Goal: Information Seeking & Learning: Learn about a topic

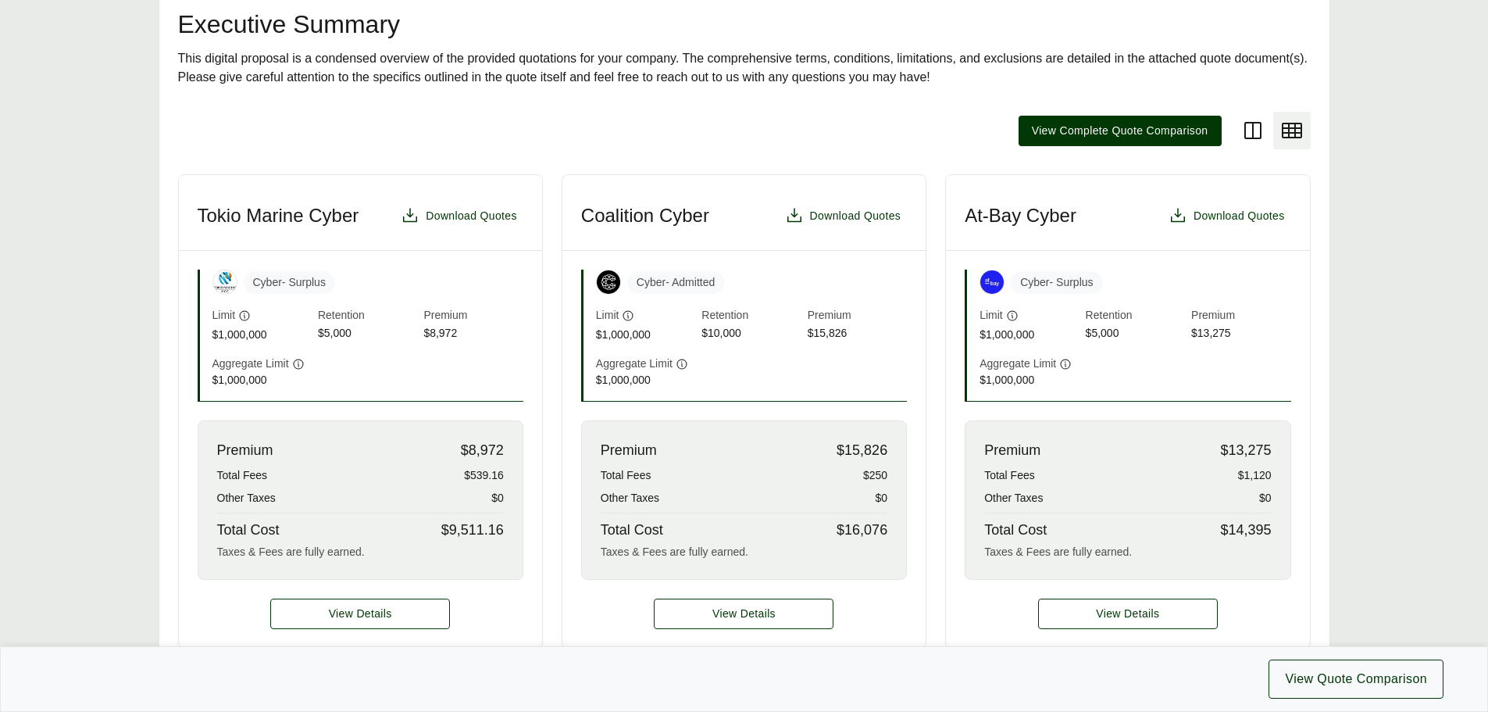
scroll to position [264, 0]
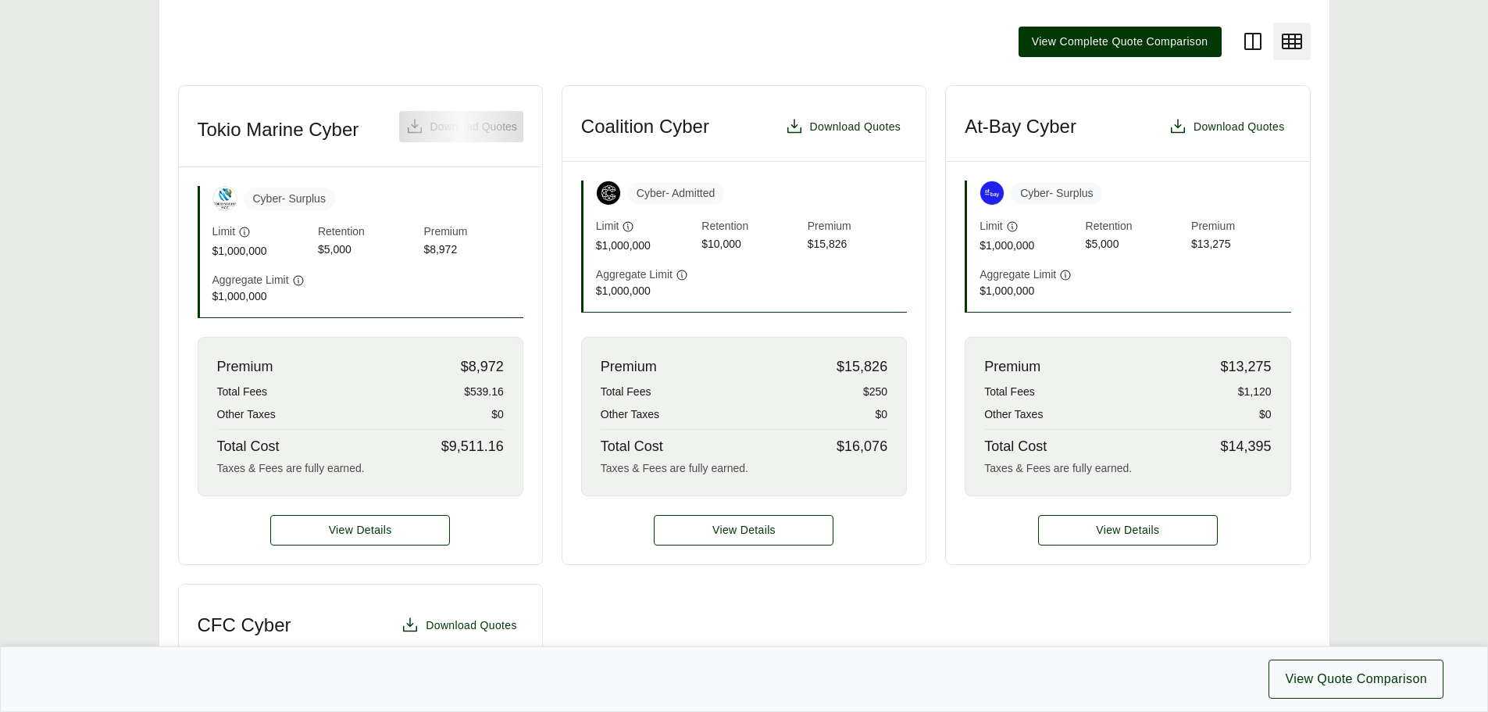
scroll to position [518, 0]
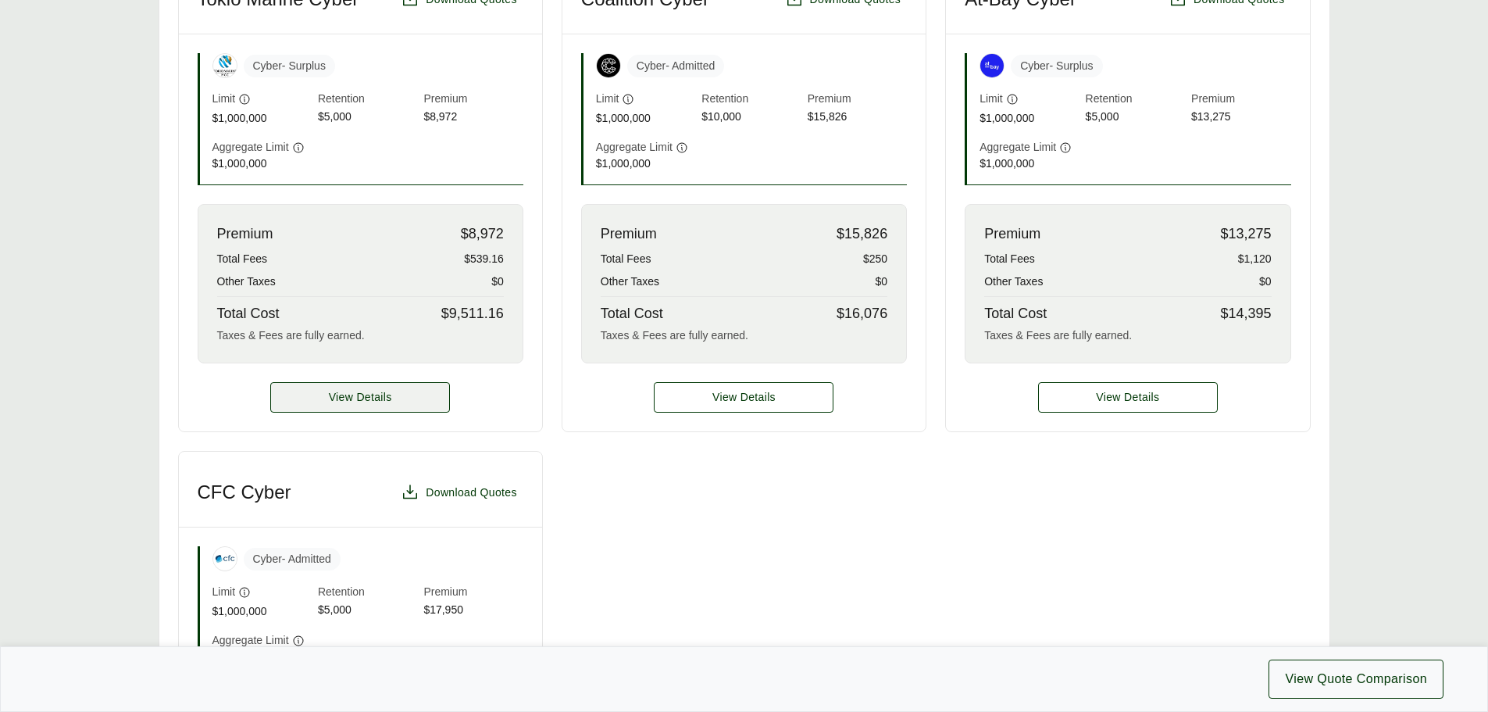
click at [373, 399] on span "View Details" at bounding box center [360, 397] width 63 height 16
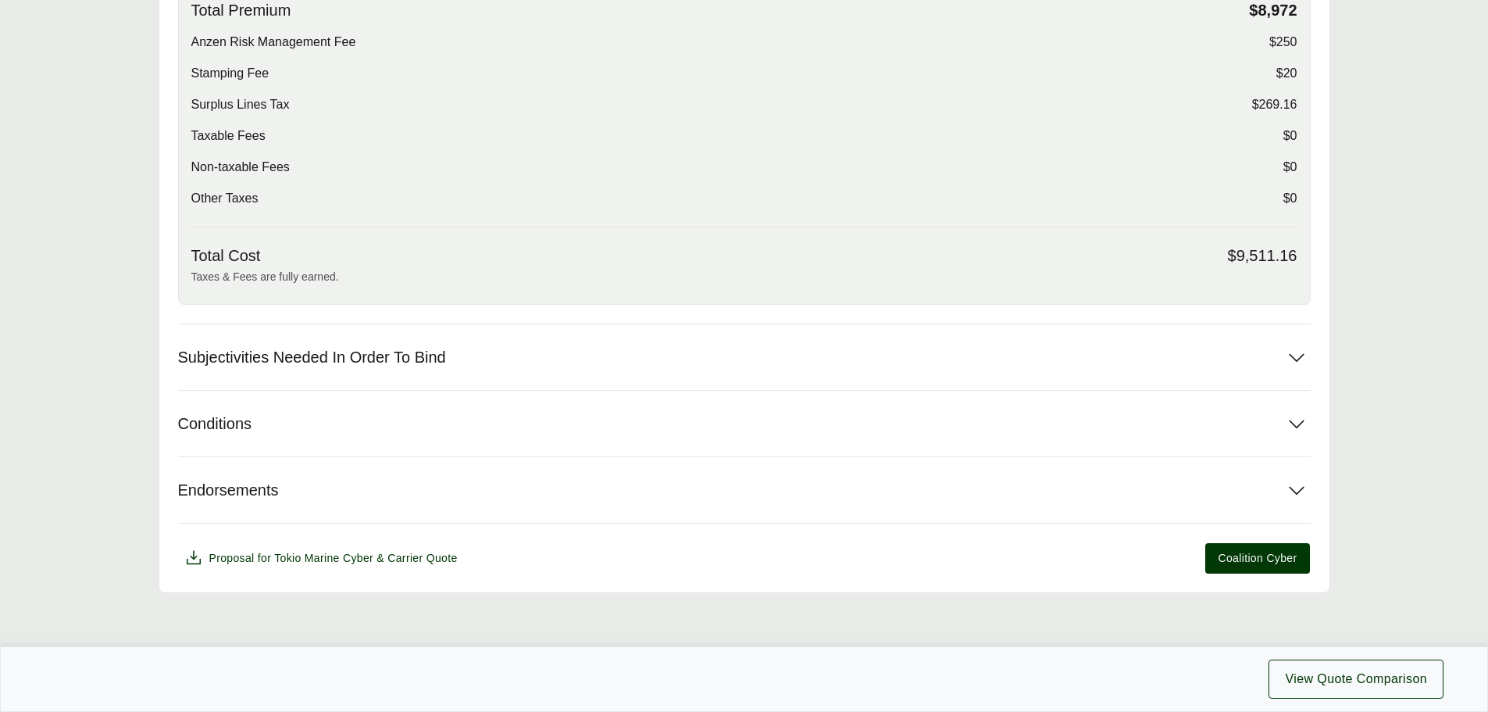
scroll to position [595, 0]
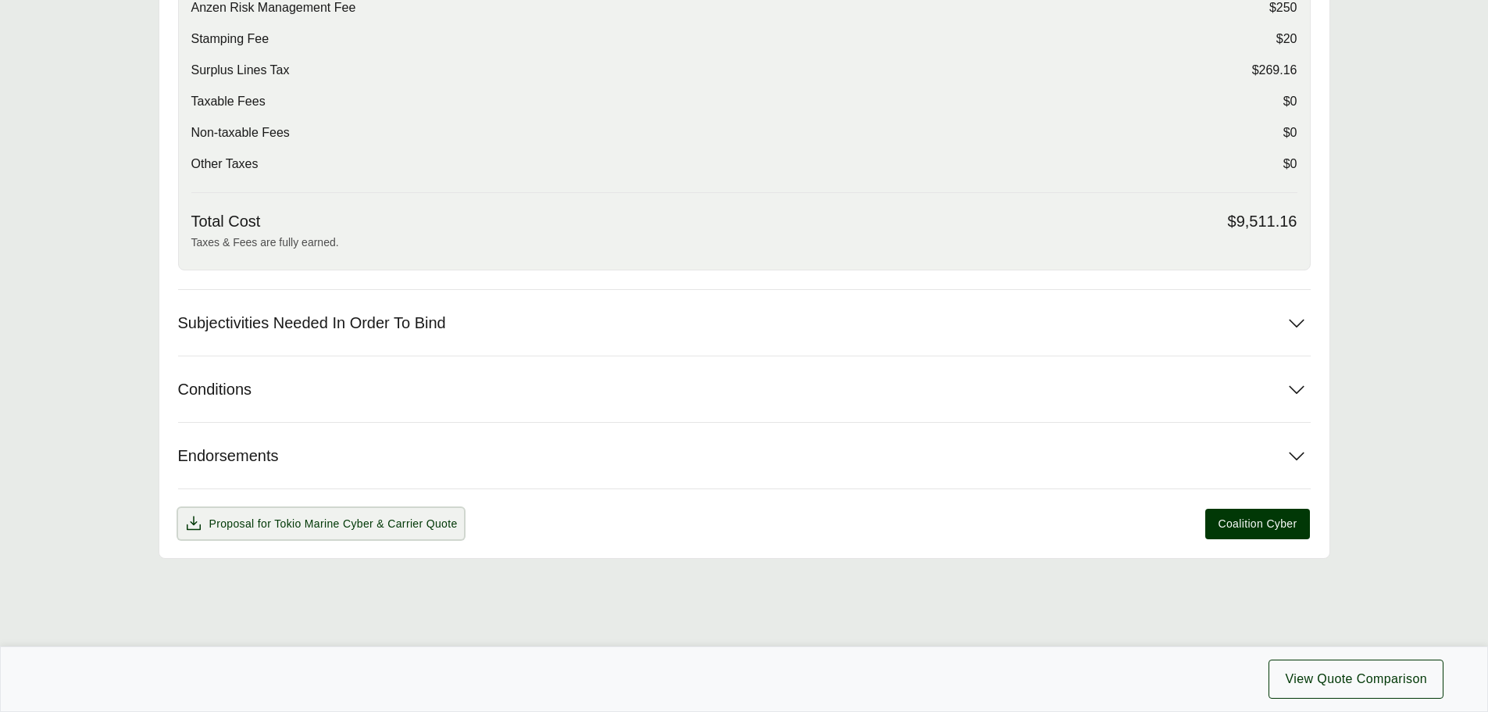
click at [305, 520] on span "Tokio Marine Cyber" at bounding box center [323, 523] width 99 height 13
click at [334, 527] on span "Tokio Marine Cyber" at bounding box center [323, 523] width 99 height 13
